Goal: Transaction & Acquisition: Purchase product/service

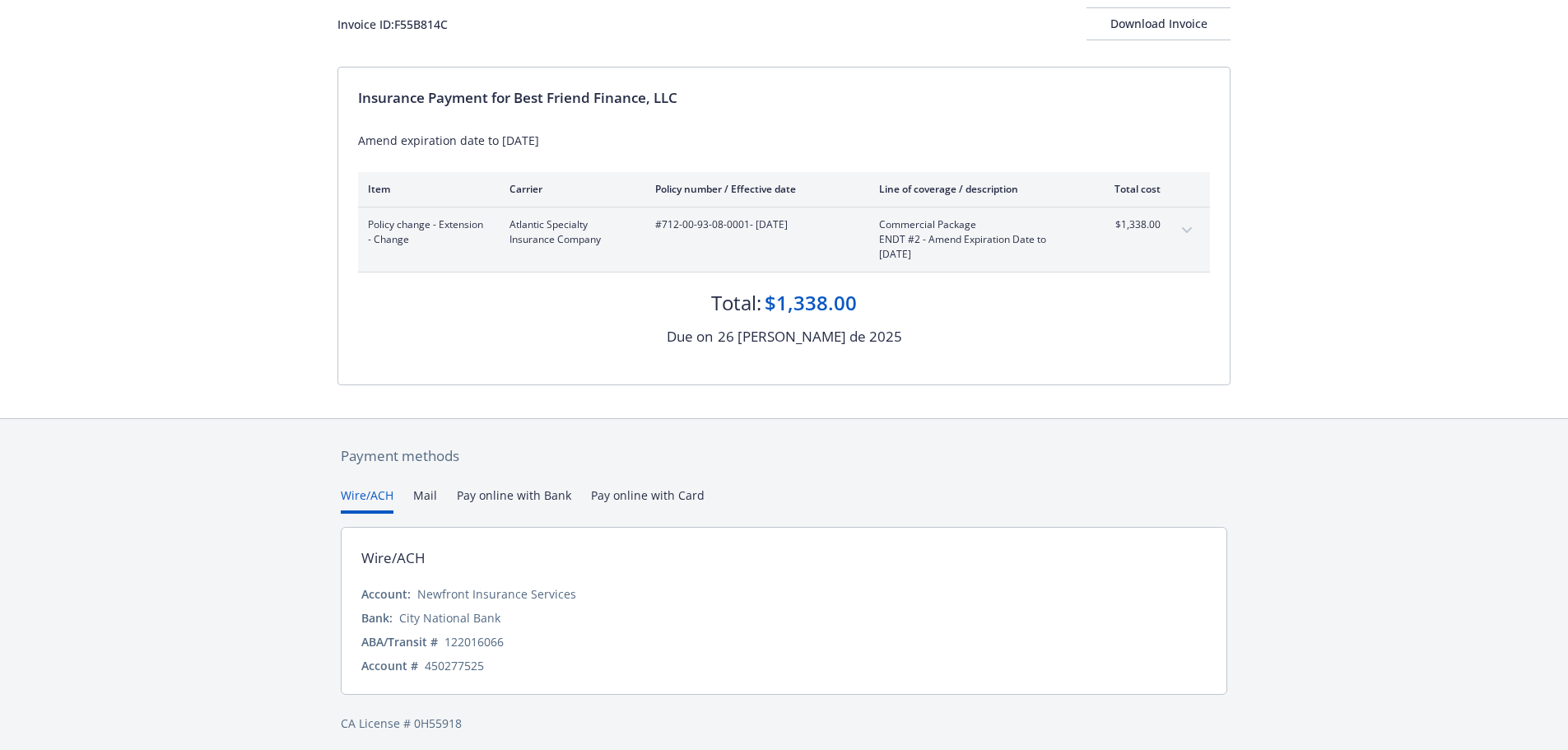
scroll to position [113, 0]
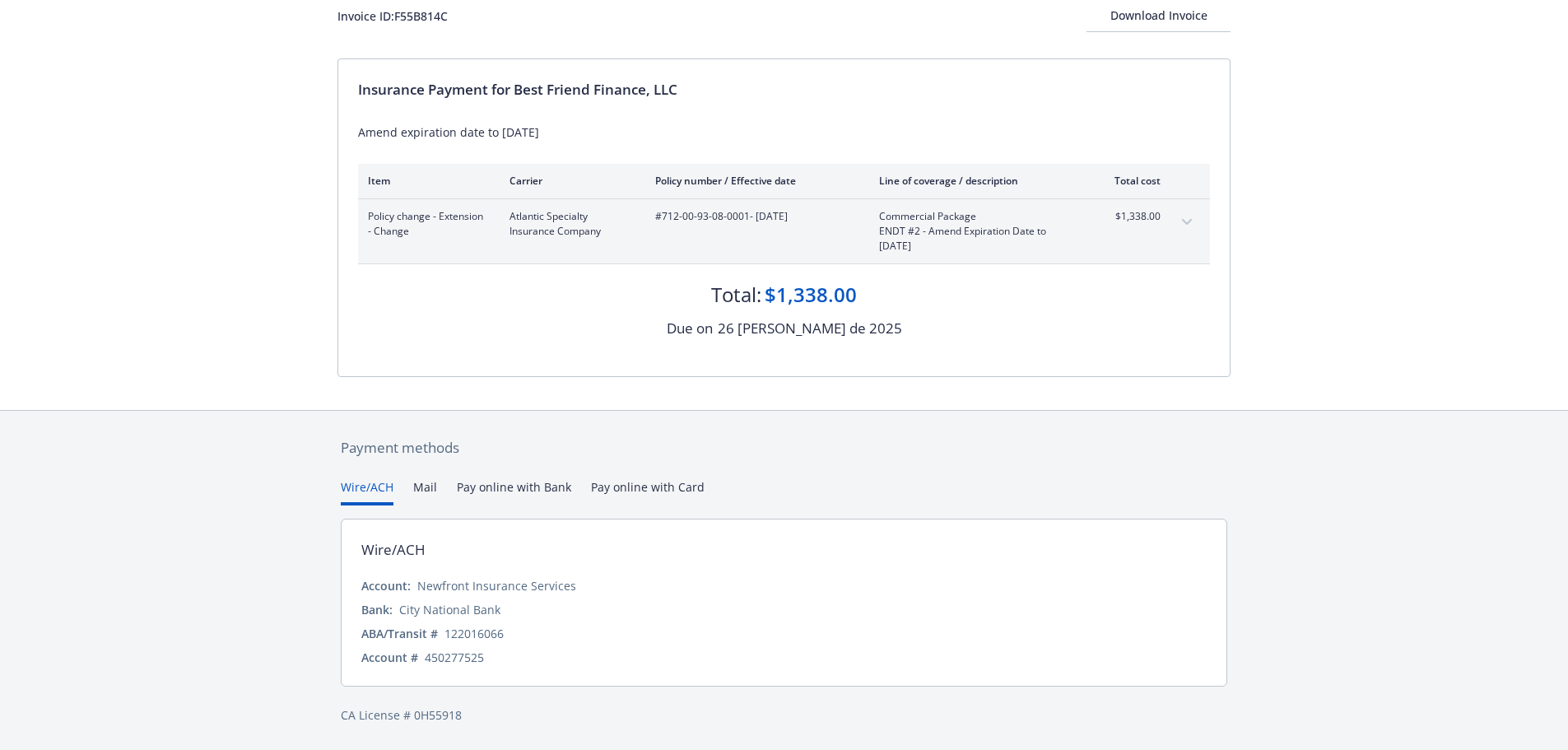
click at [645, 484] on div "Payment methods Wire/ACH Mail Pay online with Bank Pay online with Card Wire/AC…" at bounding box center [783, 581] width 893 height 340
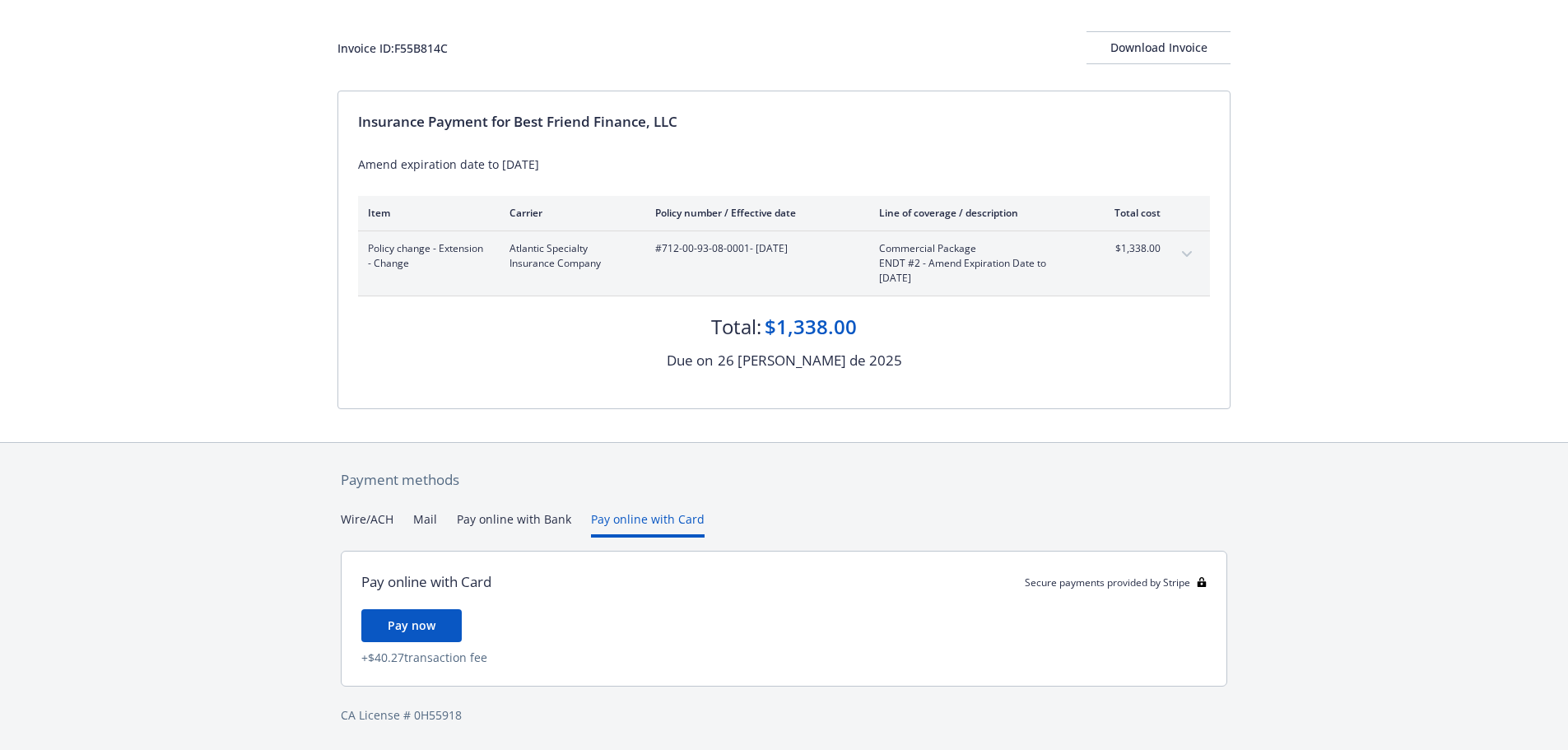
scroll to position [81, 0]
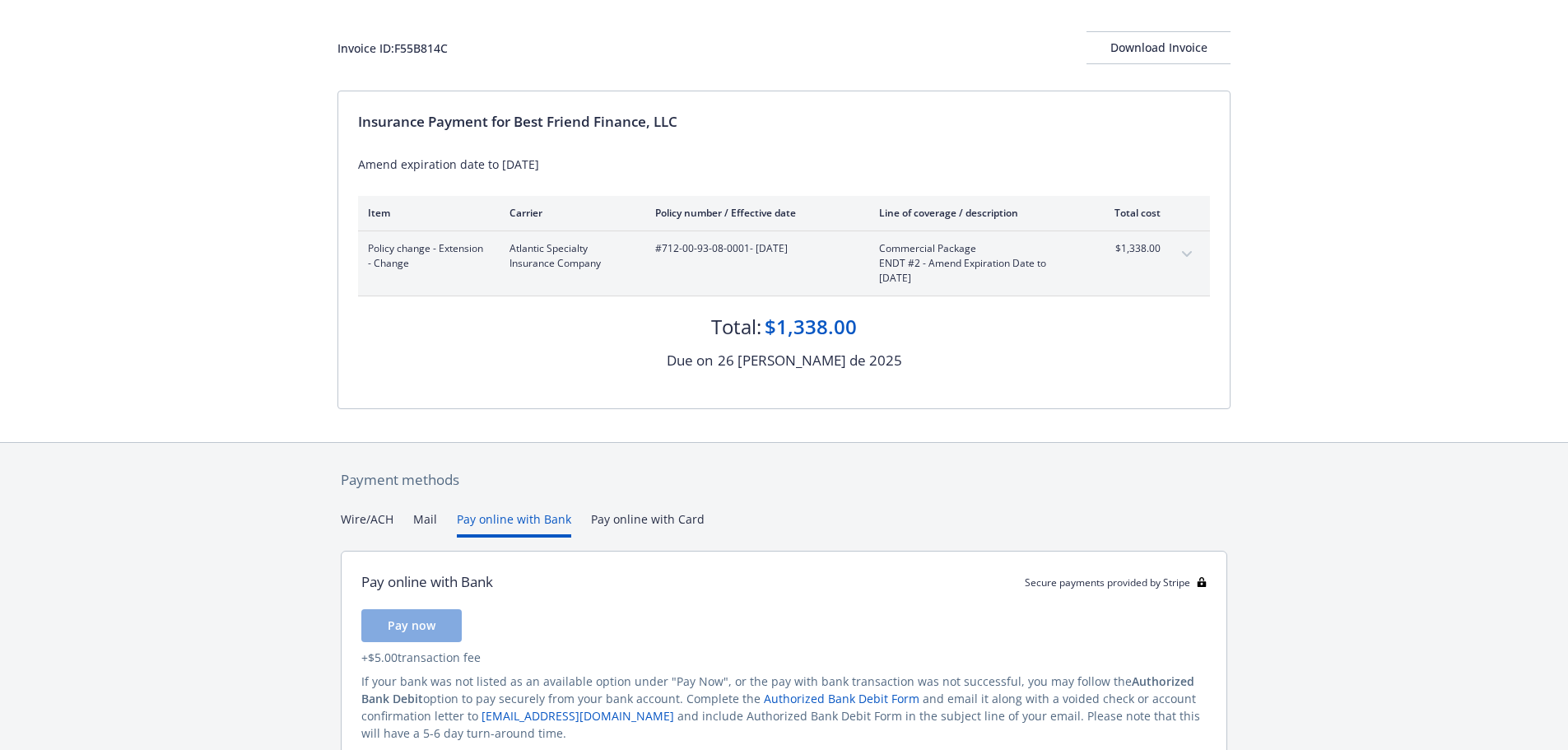
click at [504, 523] on button "Pay online with Bank" at bounding box center [513, 524] width 114 height 27
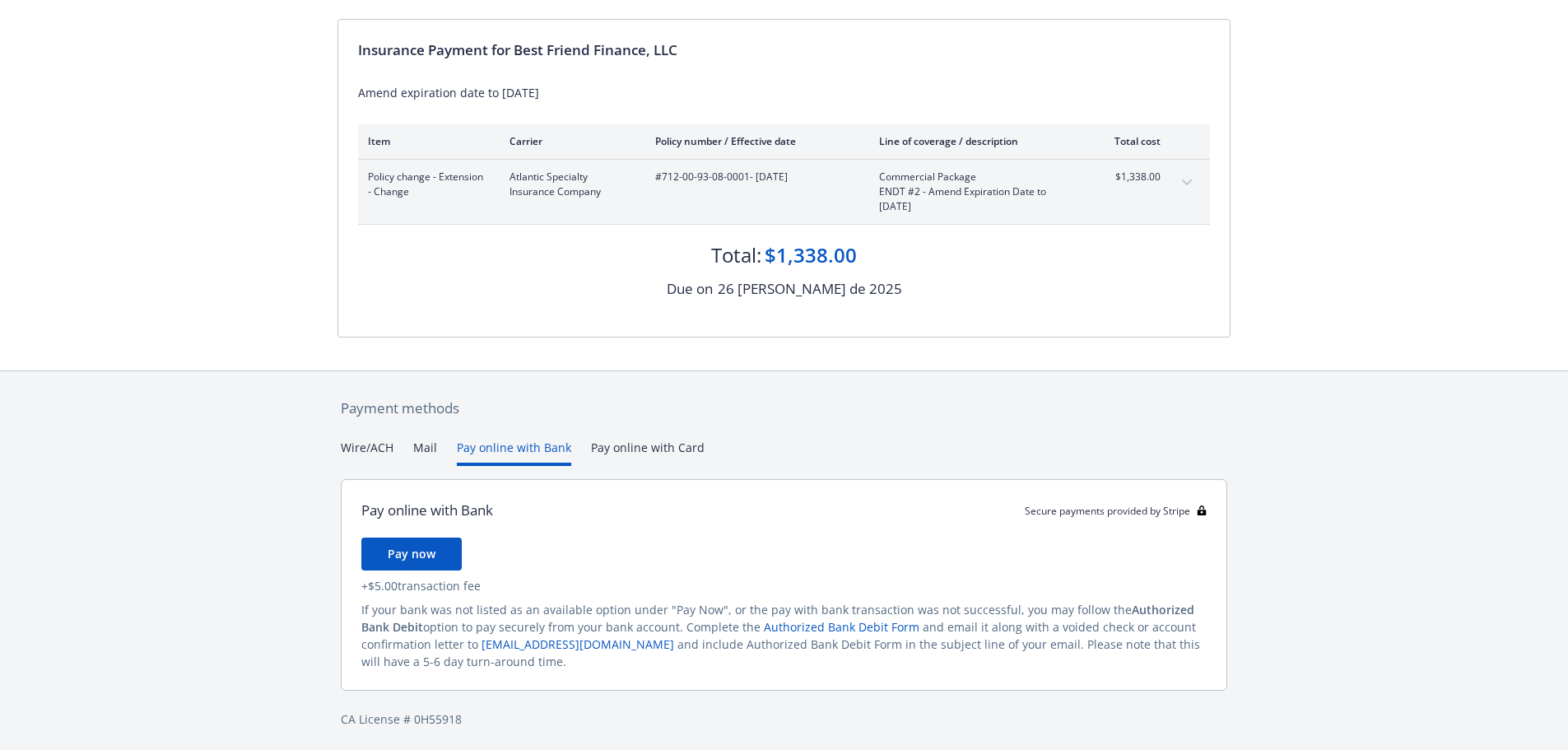
scroll to position [157, 0]
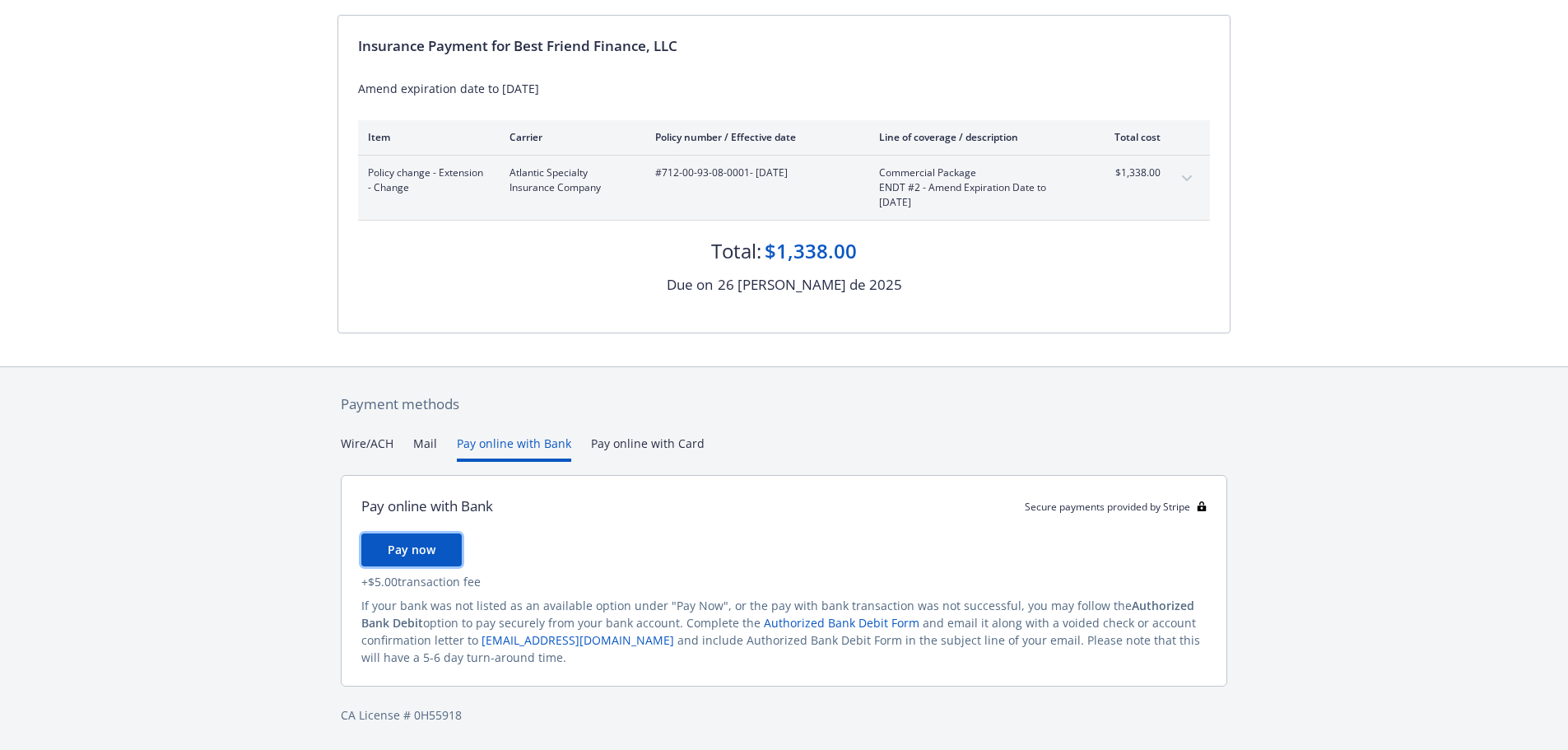
click at [427, 555] on span "Pay now" at bounding box center [411, 549] width 48 height 16
click at [612, 438] on div "Secure payments provided by Stripe Invoice ID: F55B814C Download Invoice Insura…" at bounding box center [784, 296] width 1568 height 906
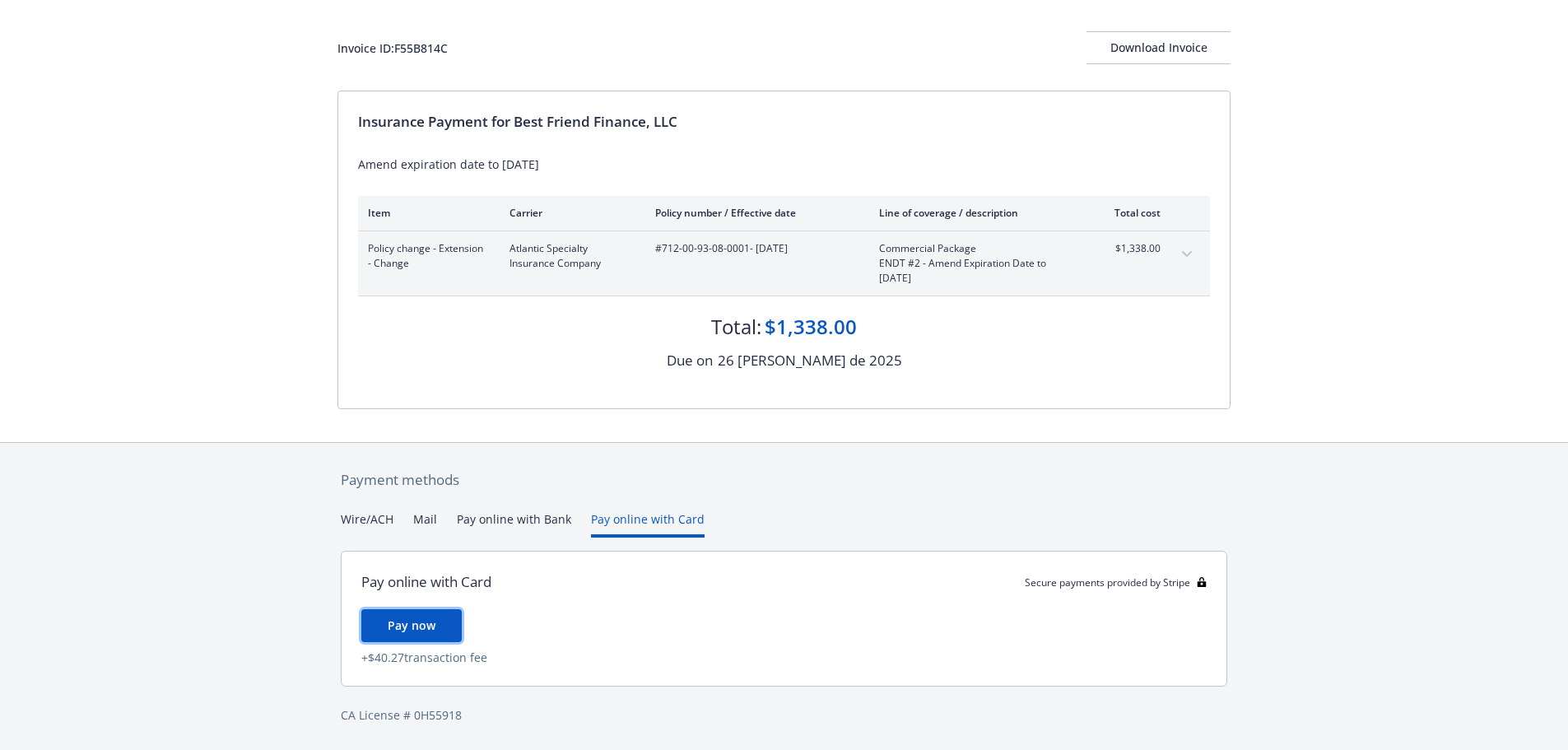
click at [435, 624] on button "Pay now" at bounding box center [411, 625] width 100 height 33
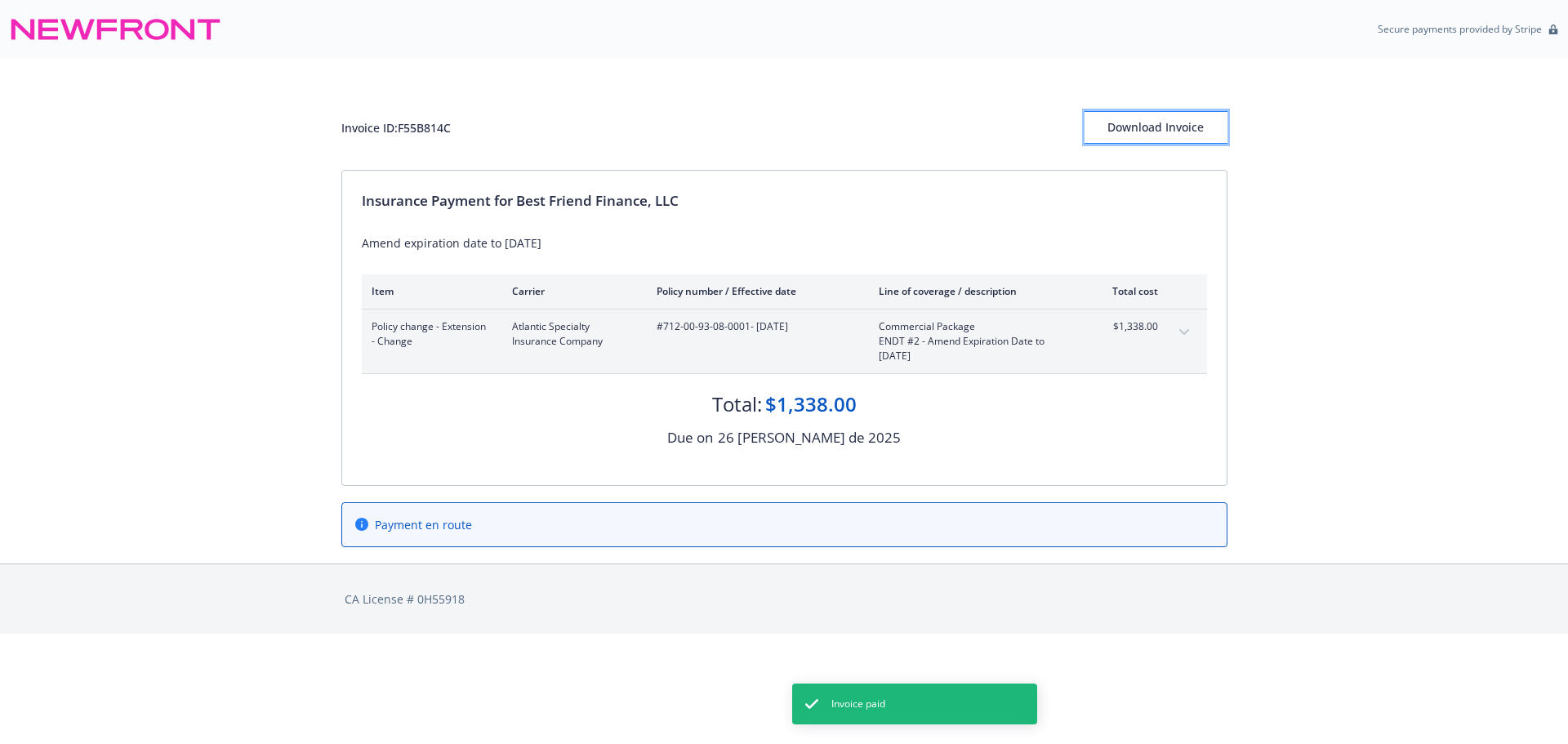
click at [1150, 129] on div "Download Invoice" at bounding box center [1156, 128] width 143 height 31
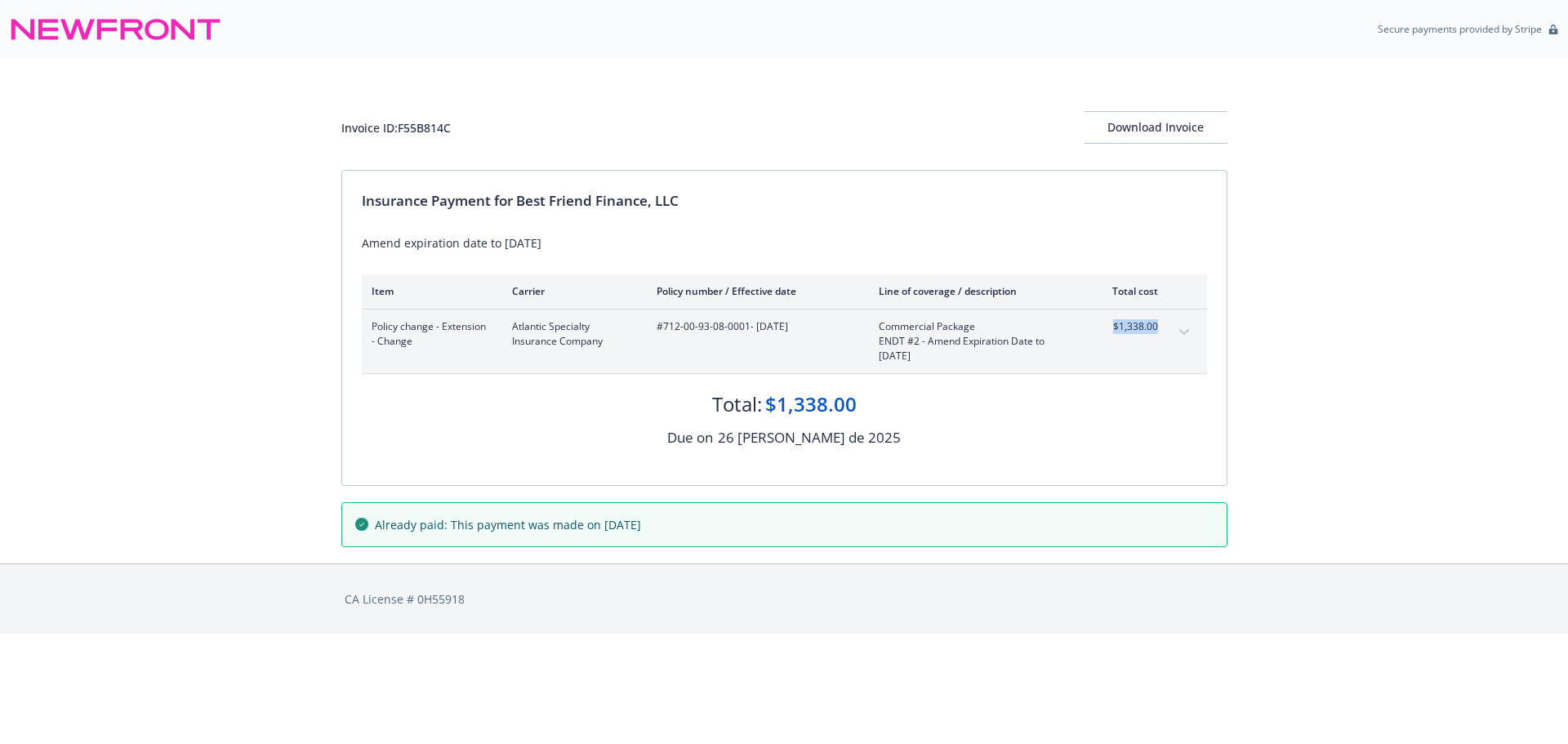
drag, startPoint x: 1114, startPoint y: 327, endPoint x: 1156, endPoint y: 321, distance: 42.4
click at [1156, 321] on span "$1,338.00" at bounding box center [1127, 326] width 61 height 14
copy span "$1,338.00"
